Goal: Task Accomplishment & Management: Manage account settings

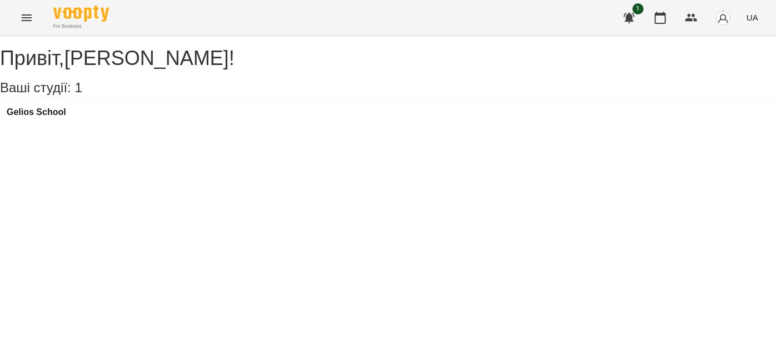
click at [21, 17] on icon "Menu" at bounding box center [26, 17] width 13 height 13
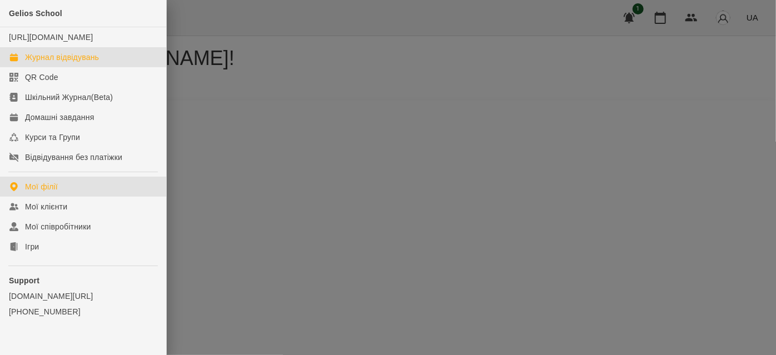
click at [50, 63] on div "Журнал відвідувань" at bounding box center [62, 57] width 74 height 11
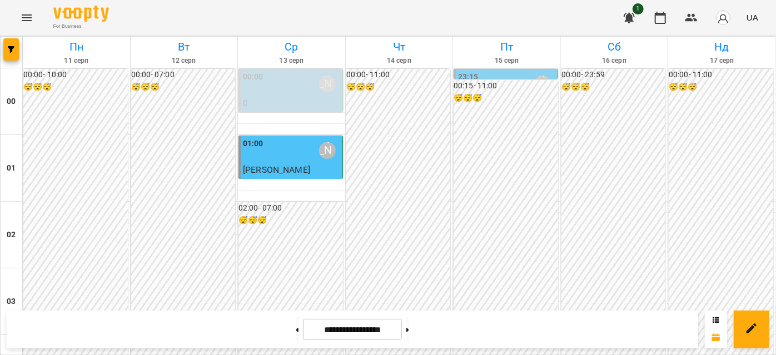
scroll to position [1112, 0]
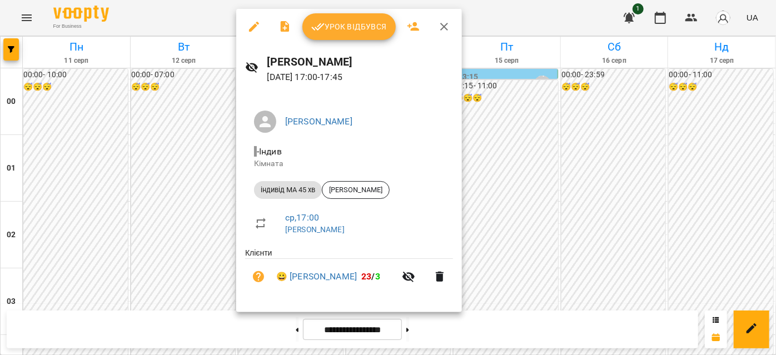
click at [338, 27] on span "Урок відбувся" at bounding box center [349, 26] width 76 height 13
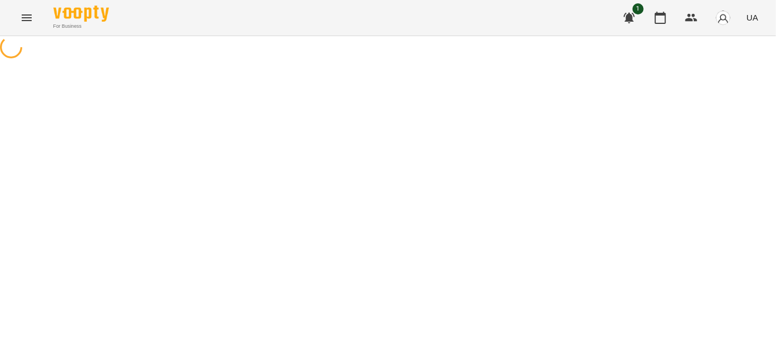
click at [23, 9] on button "Menu" at bounding box center [26, 17] width 27 height 27
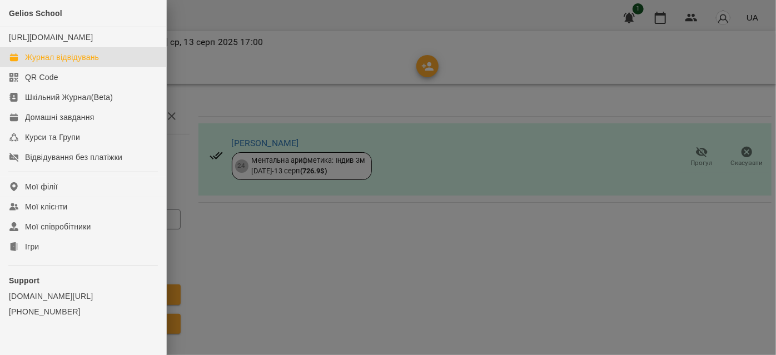
click at [56, 63] on div "Журнал відвідувань" at bounding box center [62, 57] width 74 height 11
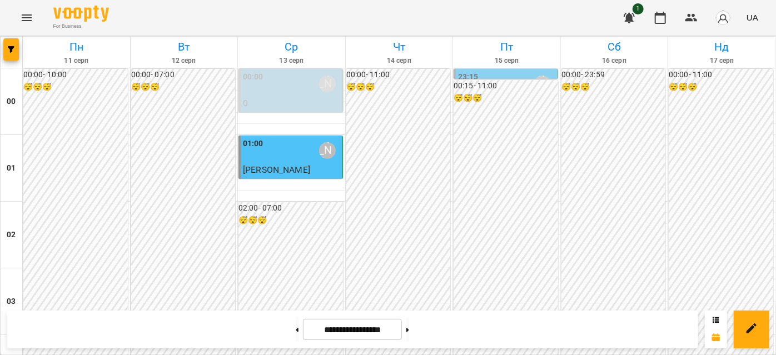
scroll to position [1162, 0]
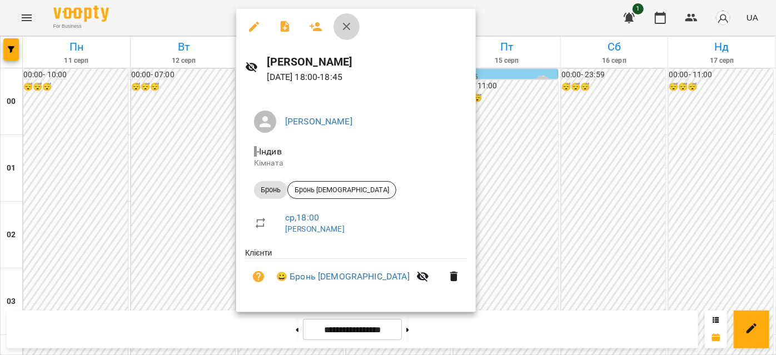
click at [351, 29] on icon "button" at bounding box center [346, 26] width 13 height 13
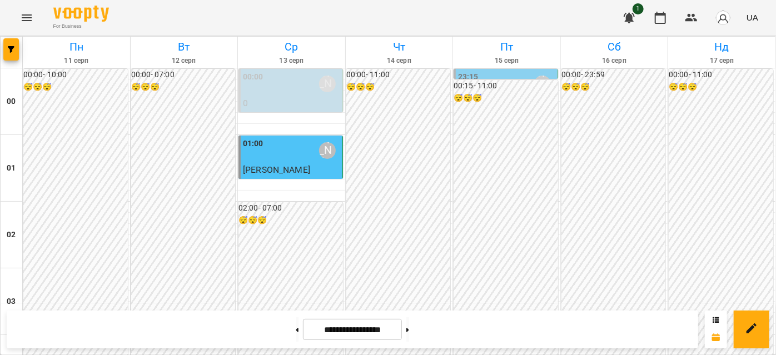
scroll to position [1313, 0]
